Goal: Task Accomplishment & Management: Complete application form

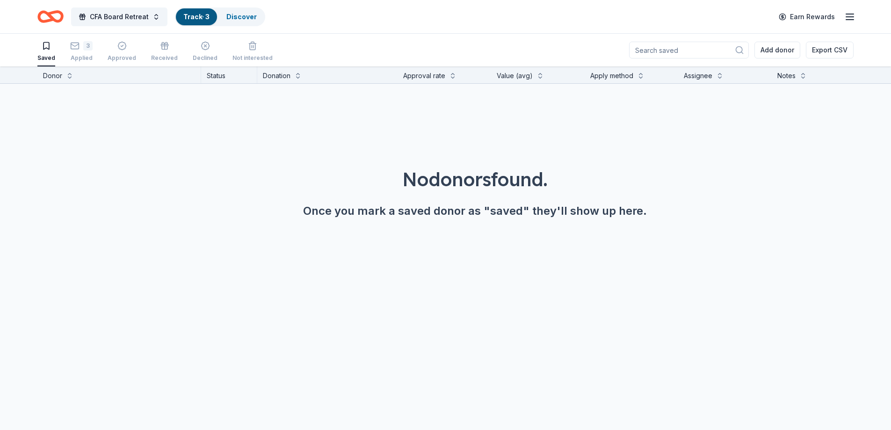
click at [88, 52] on div "3 Applied" at bounding box center [81, 51] width 22 height 21
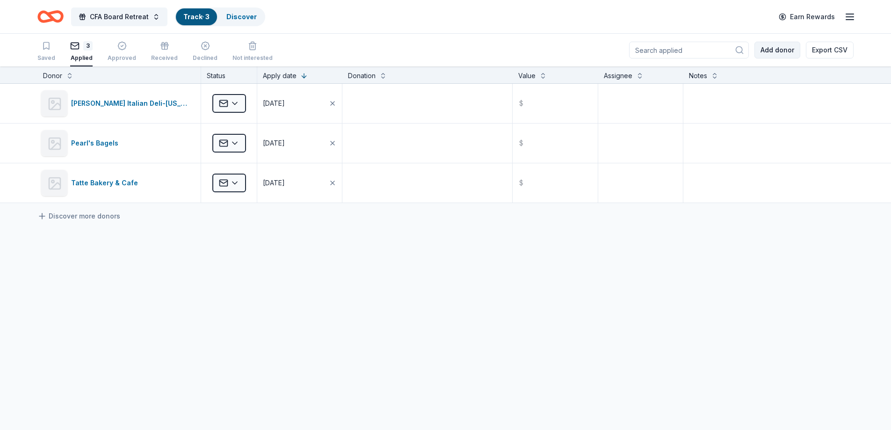
click at [791, 46] on button "Add donor" at bounding box center [777, 50] width 46 height 17
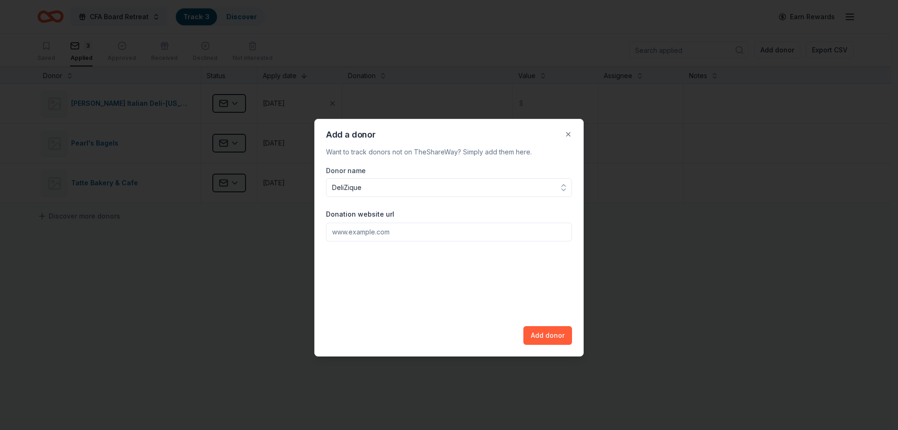
type input "DeliZique"
click at [417, 233] on input "Donation website url" at bounding box center [449, 231] width 246 height 19
paste input "[URL][DOMAIN_NAME]"
type input "[URL][DOMAIN_NAME]"
click at [563, 340] on button "Add donor" at bounding box center [547, 335] width 49 height 19
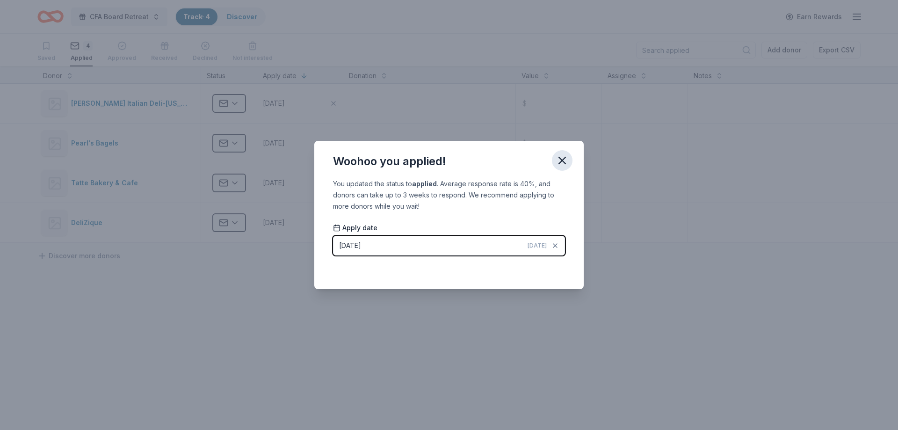
click at [560, 162] on icon "button" at bounding box center [562, 160] width 7 height 7
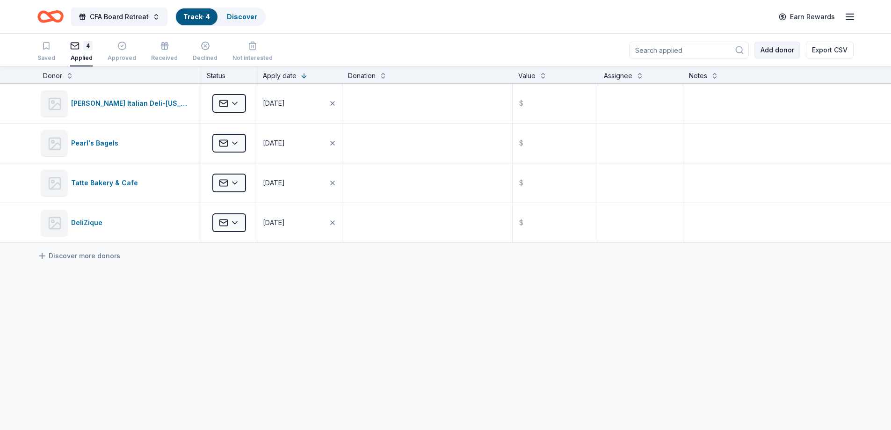
click at [785, 51] on button "Add donor" at bounding box center [777, 50] width 46 height 17
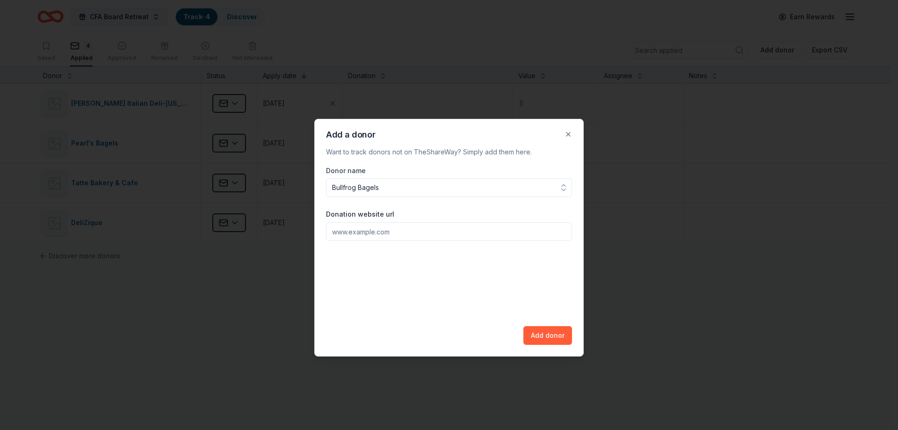
type input "Bullfrog Bagels"
click at [369, 236] on input "Donation website url" at bounding box center [449, 231] width 246 height 19
paste input "[URL][DOMAIN_NAME]"
type input "[URL][DOMAIN_NAME]"
click at [530, 330] on button "Add donor" at bounding box center [547, 335] width 49 height 19
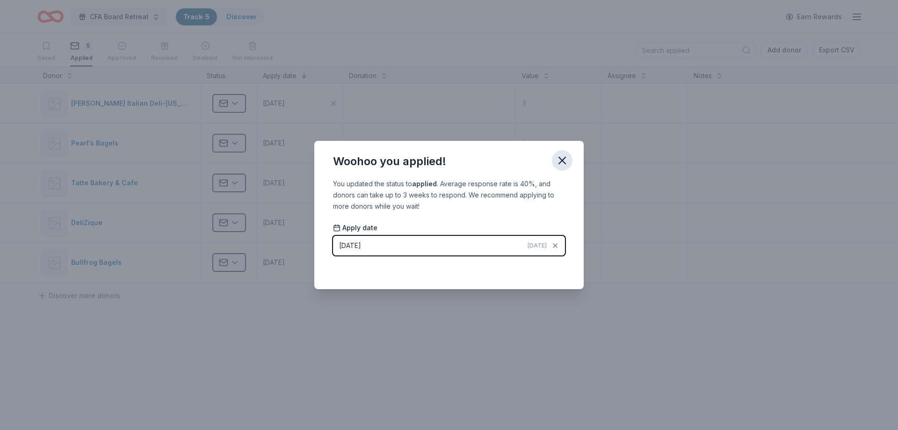
click at [560, 168] on button "button" at bounding box center [562, 160] width 21 height 21
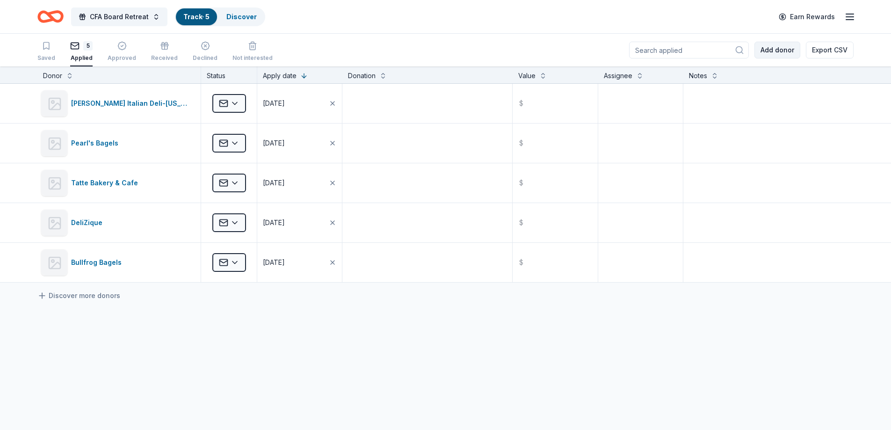
click at [777, 50] on button "Add donor" at bounding box center [777, 50] width 46 height 17
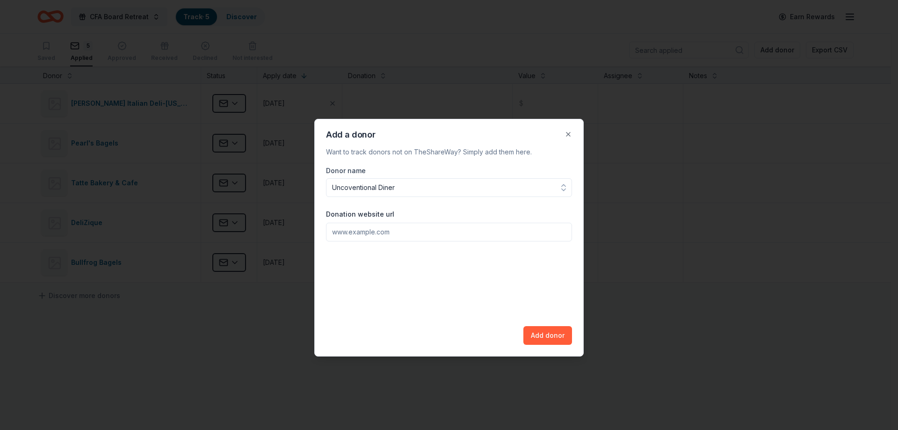
click at [352, 189] on input "Uncoventional Diner" at bounding box center [449, 187] width 246 height 19
click at [349, 187] on input "Uncoventional Diner" at bounding box center [449, 187] width 246 height 19
type input "Unconventional Diner"
click at [368, 237] on input "Donation website url" at bounding box center [449, 231] width 246 height 19
paste input "[URL][DOMAIN_NAME]"
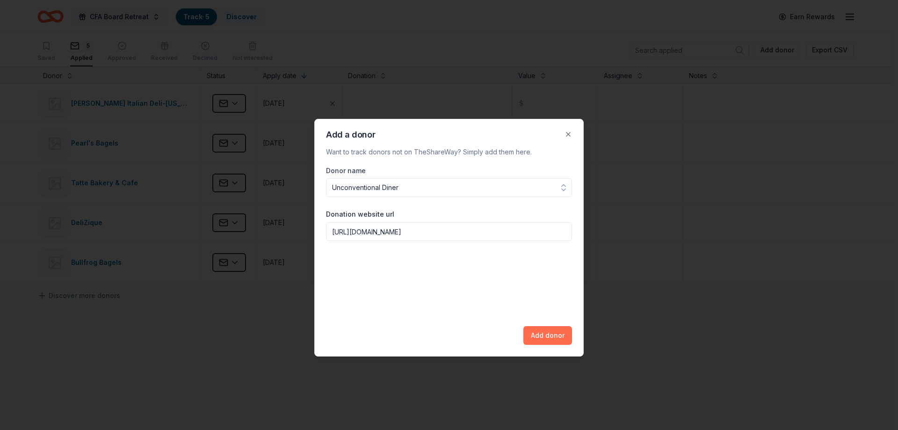
type input "[URL][DOMAIN_NAME]"
click at [543, 333] on button "Add donor" at bounding box center [547, 335] width 49 height 19
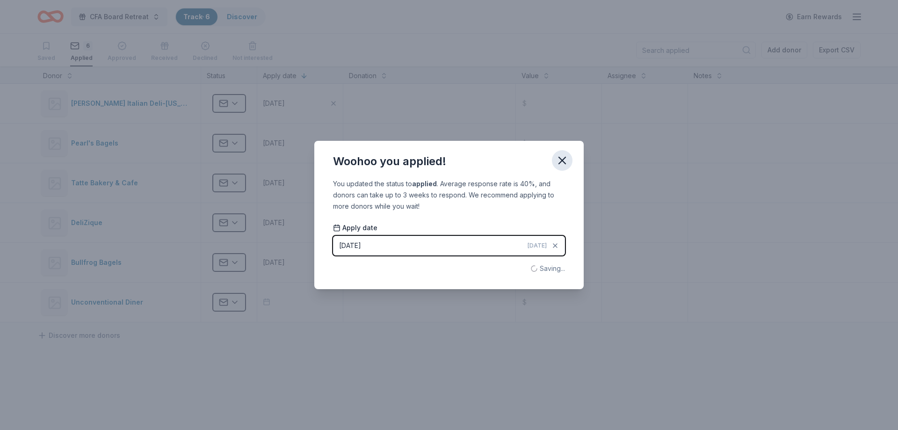
click at [560, 160] on icon "button" at bounding box center [561, 160] width 13 height 13
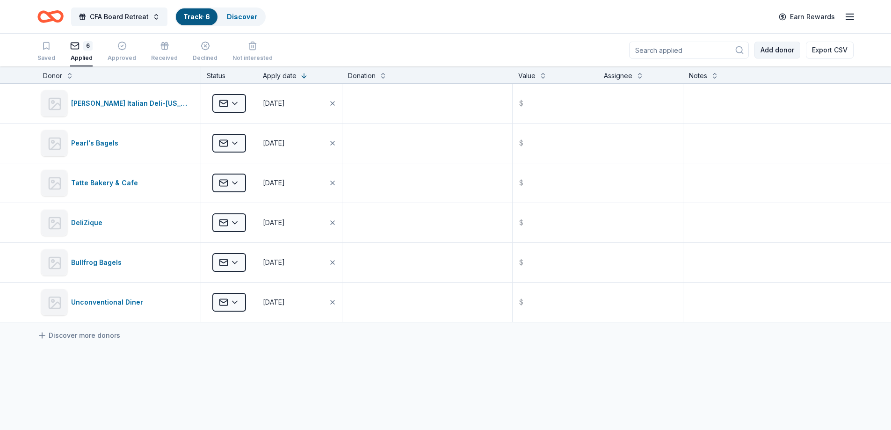
click at [784, 51] on button "Add donor" at bounding box center [777, 50] width 46 height 17
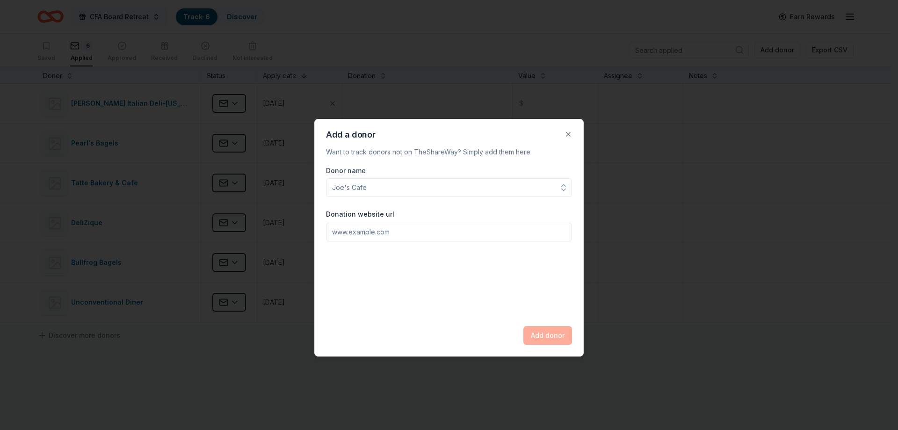
click at [363, 227] on input "Donation website url" at bounding box center [449, 231] width 246 height 19
paste input "[URL][DOMAIN_NAME]"
type input "[URL][DOMAIN_NAME]"
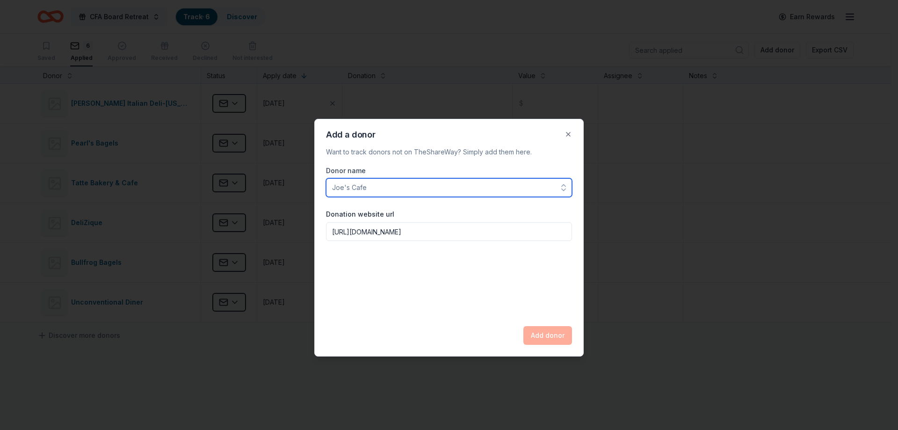
click at [386, 189] on input "Donor name" at bounding box center [449, 187] width 246 height 19
type input "Surfside"
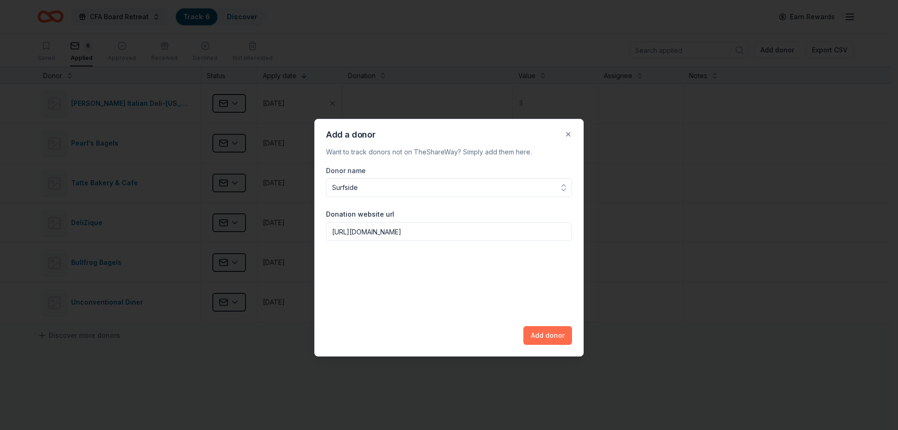
click at [557, 333] on button "Add donor" at bounding box center [547, 335] width 49 height 19
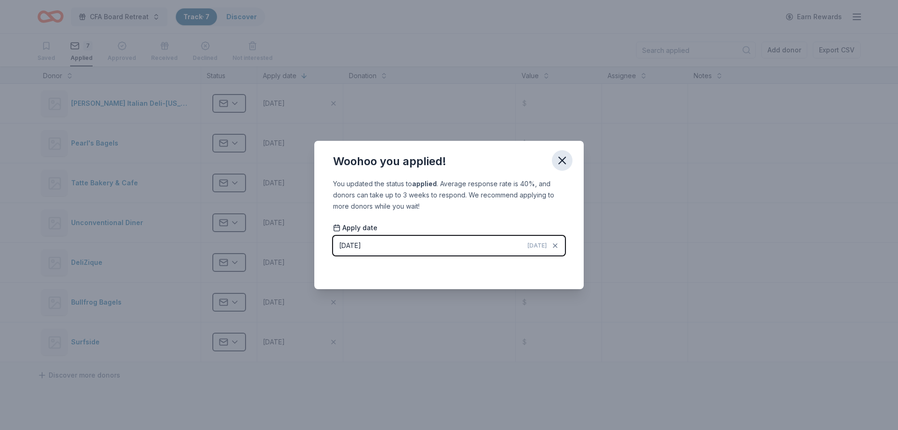
click at [567, 159] on icon "button" at bounding box center [561, 160] width 13 height 13
